Goal: Navigation & Orientation: Find specific page/section

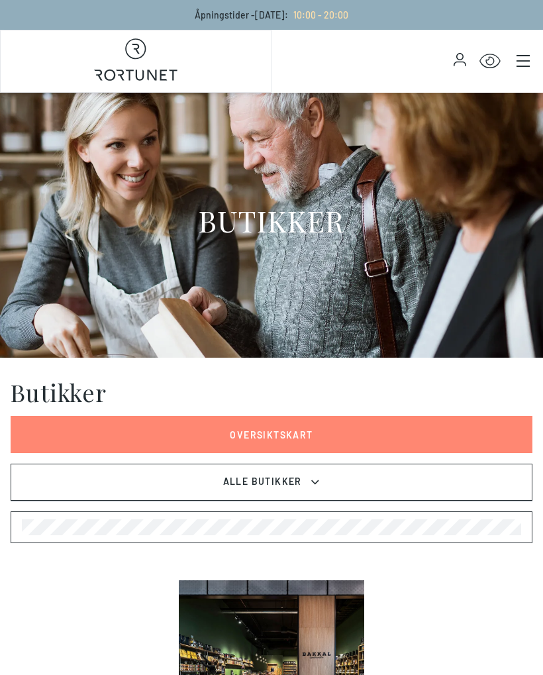
click at [351, 479] on button "Alle Butikker" at bounding box center [272, 482] width 522 height 37
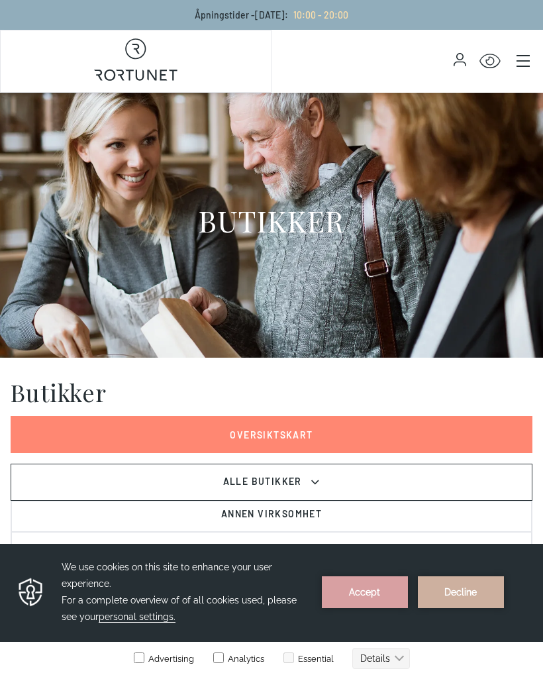
scroll to position [44, 0]
click at [384, 590] on button "Accept" at bounding box center [365, 593] width 86 height 32
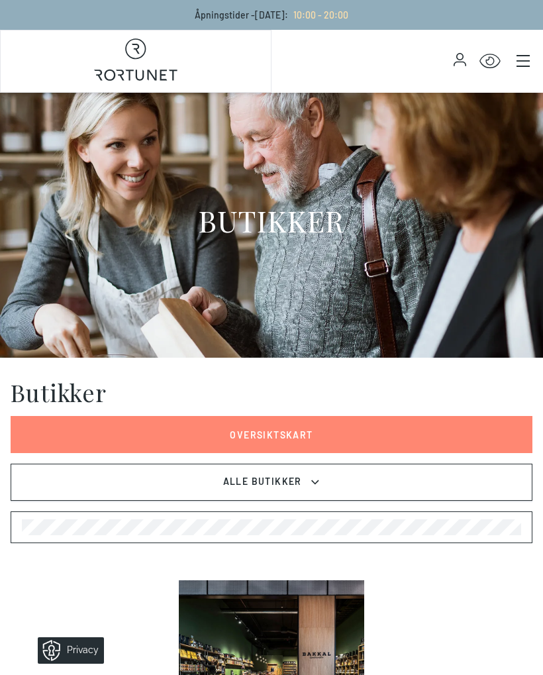
click at [339, 427] on link "Oversiktskart" at bounding box center [272, 434] width 522 height 37
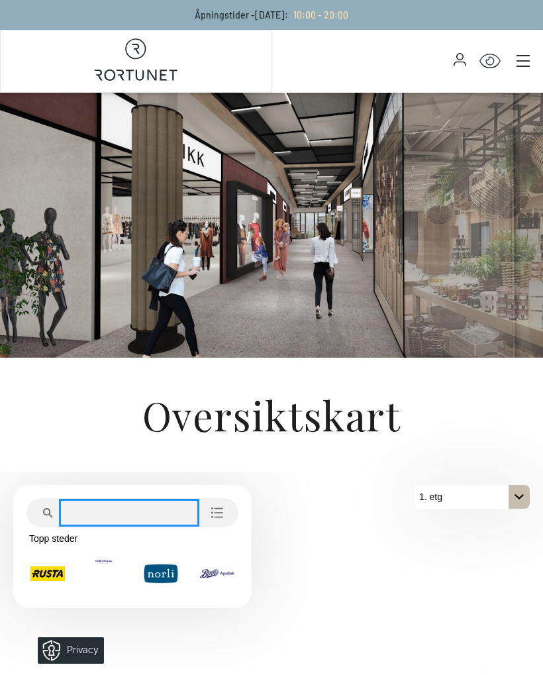
click at [189, 505] on div at bounding box center [129, 512] width 142 height 29
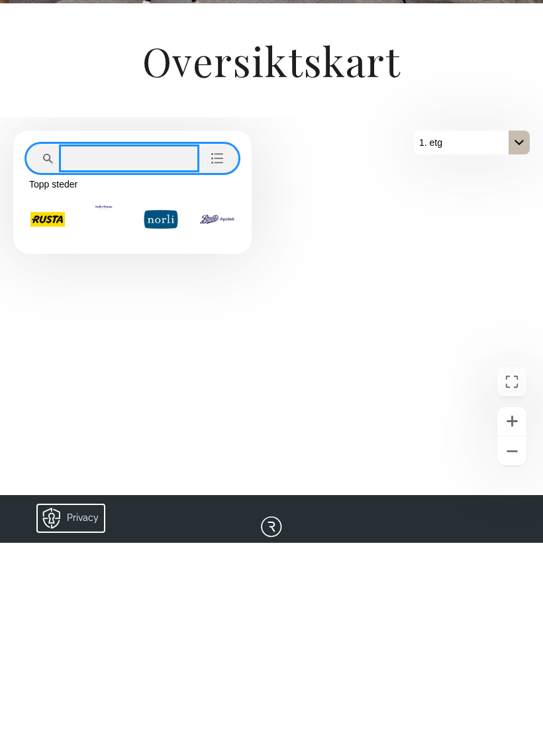
scroll to position [164, 0]
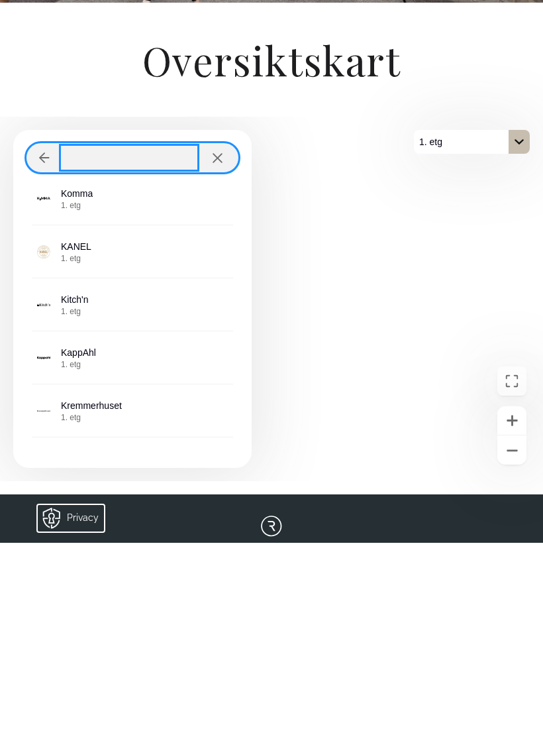
click at [82, 390] on span "1. etg" at bounding box center [77, 395] width 32 height 11
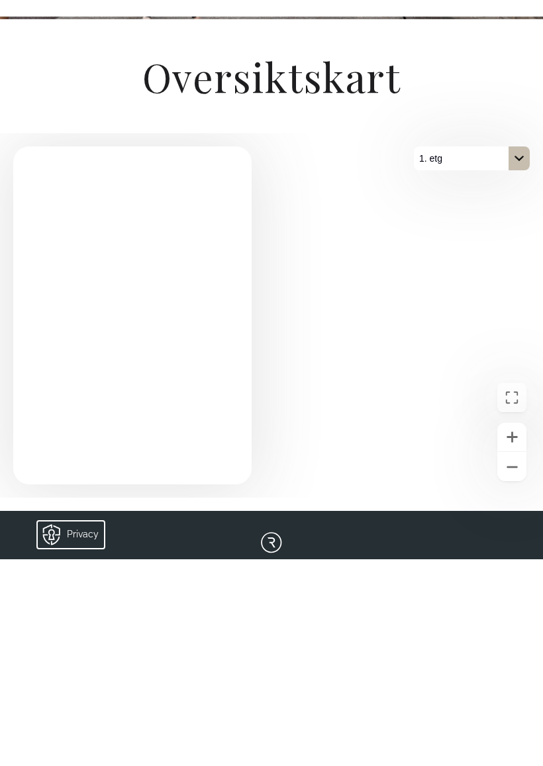
scroll to position [355, 0]
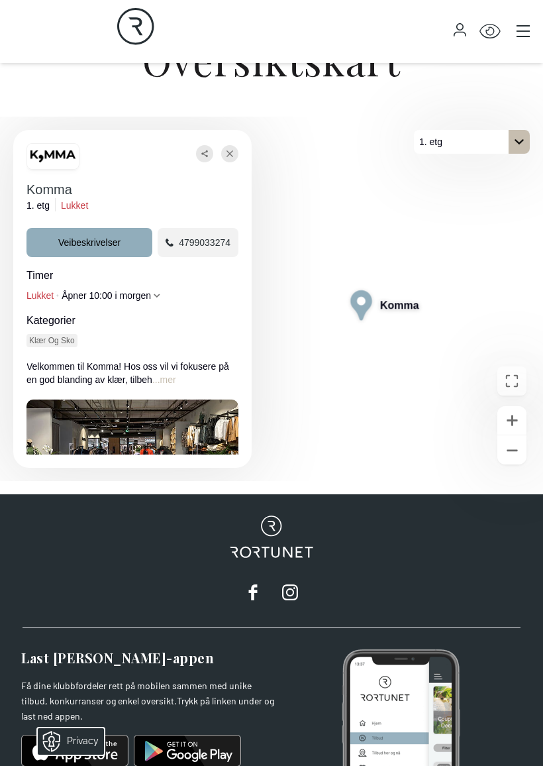
click at [176, 386] on button "...mer" at bounding box center [164, 379] width 24 height 13
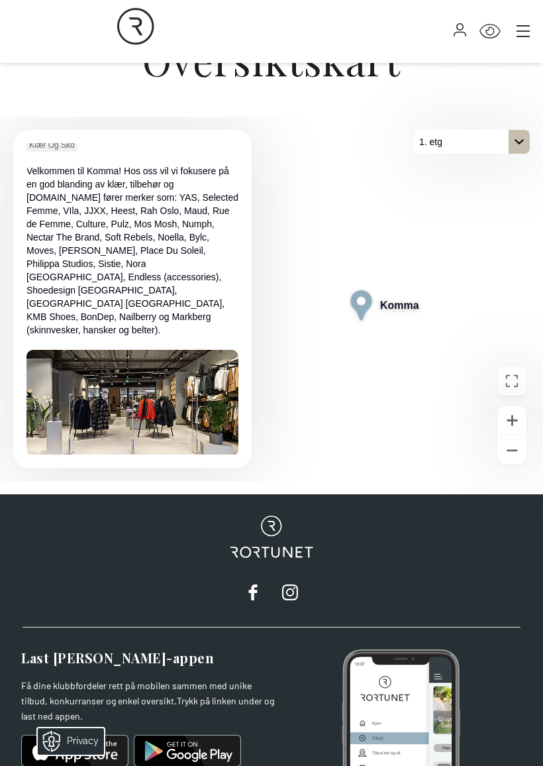
scroll to position [195, 0]
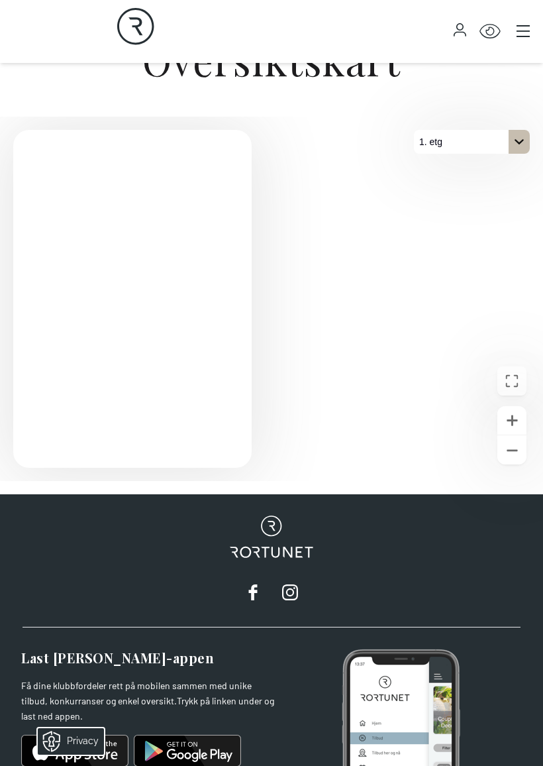
scroll to position [355, 0]
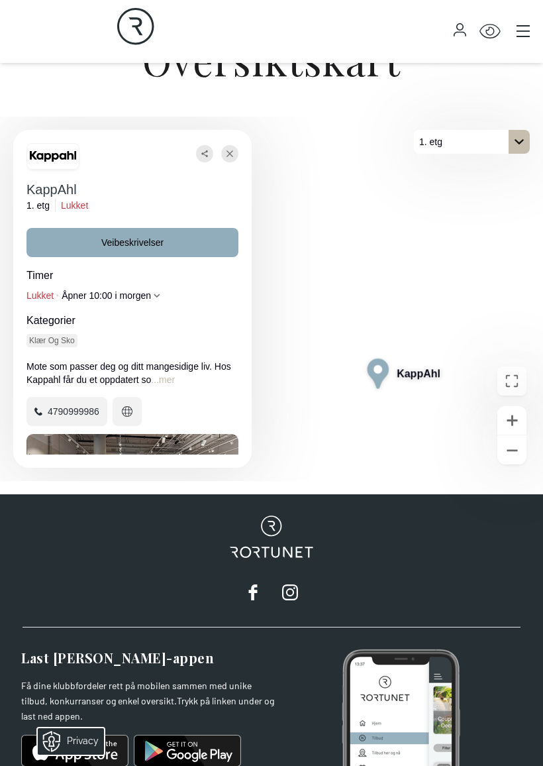
click at [228, 162] on icon "Lukke" at bounding box center [230, 154] width 7 height 24
click at [235, 159] on button "Lukke" at bounding box center [229, 153] width 17 height 17
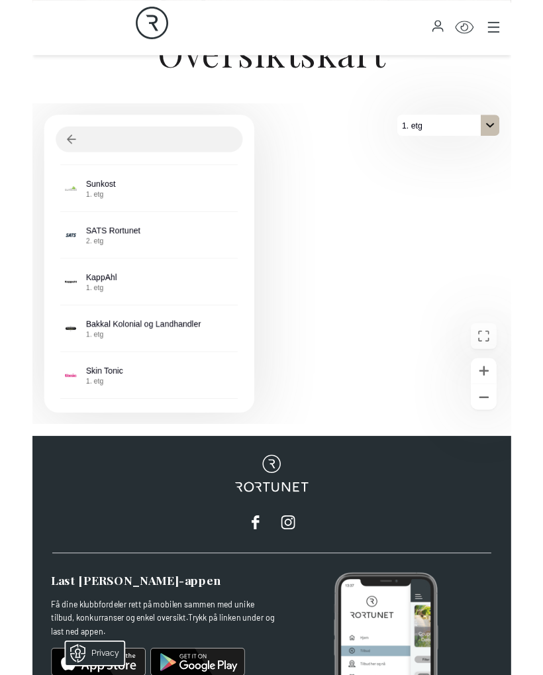
scroll to position [700, 0]
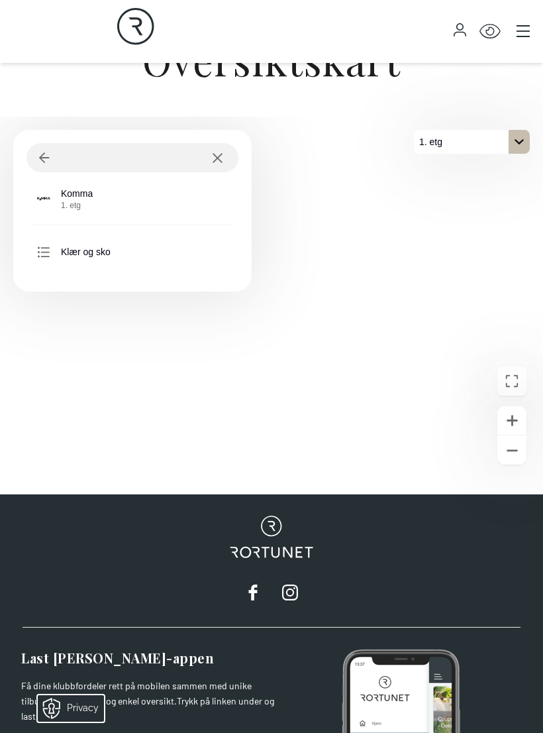
click at [93, 207] on span "1. etg" at bounding box center [77, 205] width 32 height 11
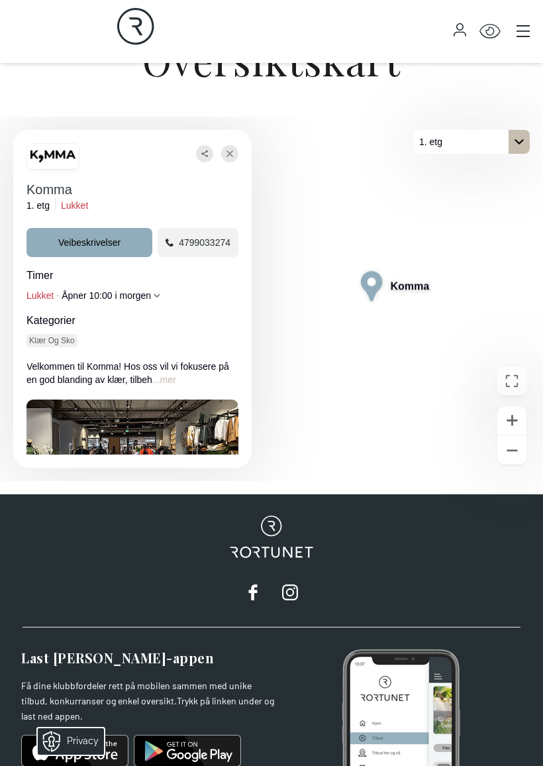
click at [176, 386] on button "...mer" at bounding box center [164, 379] width 24 height 13
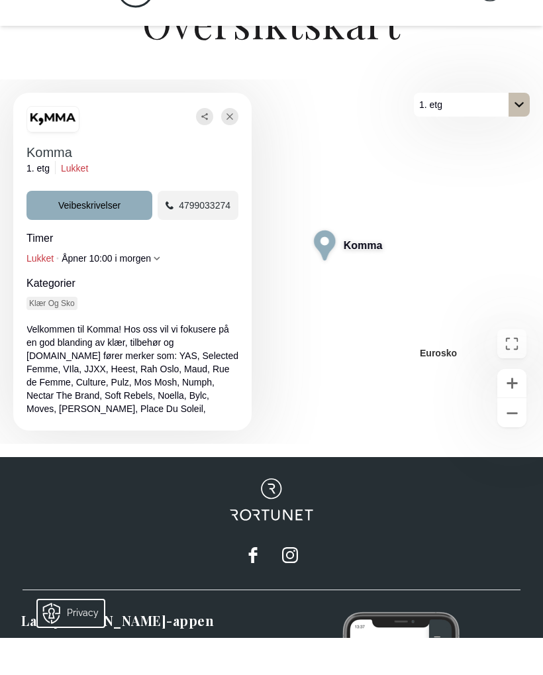
scroll to position [392, 0]
